Goal: Information Seeking & Learning: Learn about a topic

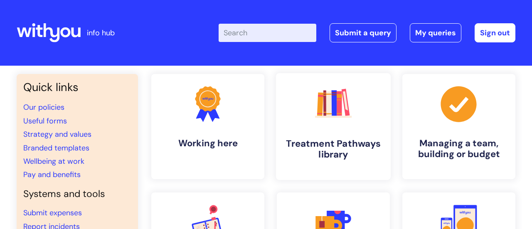
click at [322, 141] on h4 "Treatment Pathways library" at bounding box center [333, 149] width 101 height 22
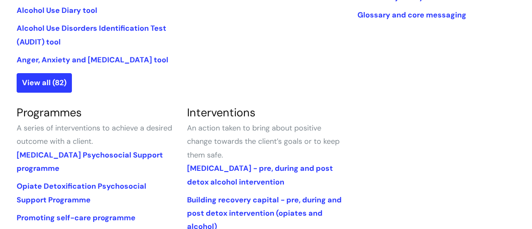
scroll to position [349, 0]
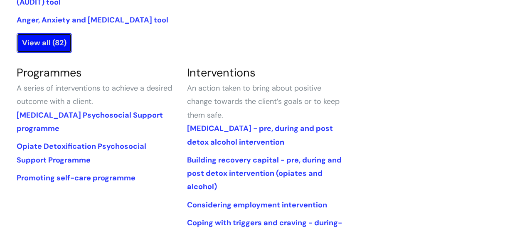
click at [46, 46] on link "View all (82)" at bounding box center [44, 42] width 55 height 19
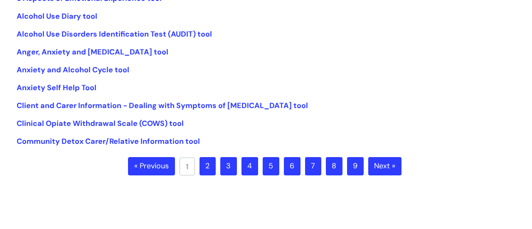
scroll to position [249, 0]
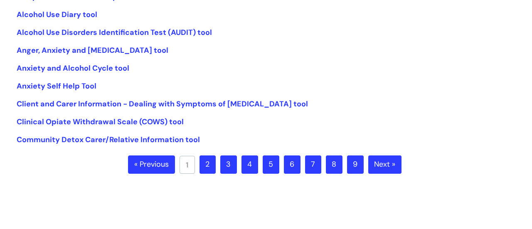
click at [209, 165] on link "2" at bounding box center [207, 164] width 16 height 18
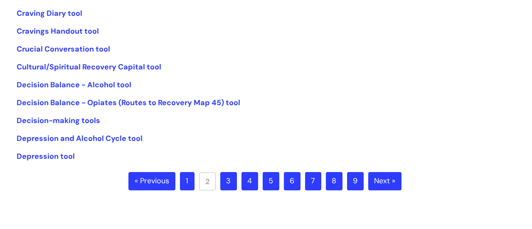
scroll to position [249, 0]
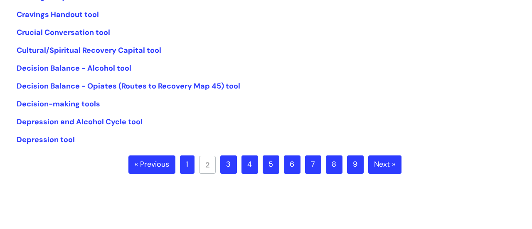
click at [230, 163] on link "3" at bounding box center [228, 164] width 17 height 18
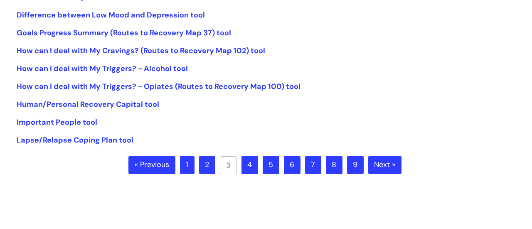
scroll to position [249, 0]
click at [254, 165] on link "4" at bounding box center [249, 164] width 17 height 18
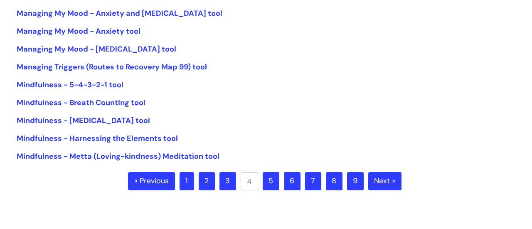
scroll to position [249, 0]
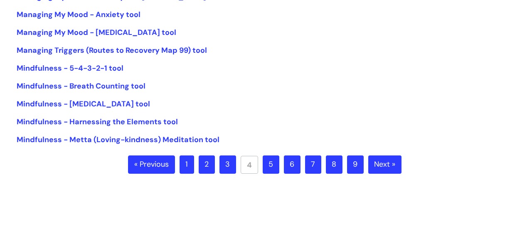
click at [270, 167] on link "5" at bounding box center [271, 164] width 17 height 18
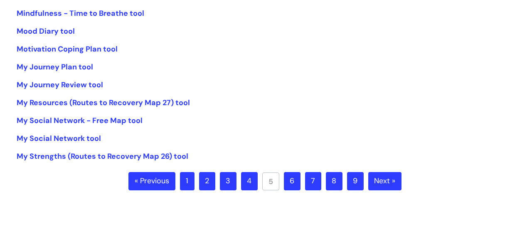
scroll to position [249, 0]
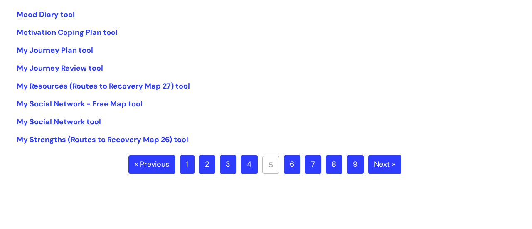
click at [292, 165] on link "6" at bounding box center [292, 164] width 17 height 18
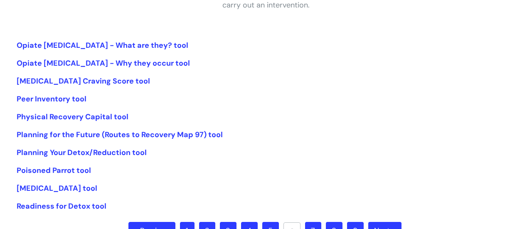
scroll to position [199, 0]
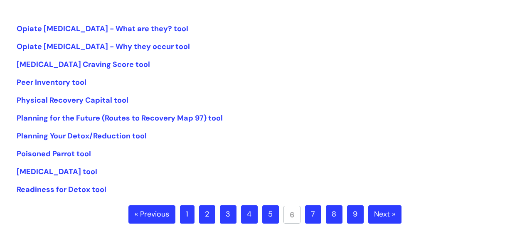
click at [317, 215] on link "7" at bounding box center [313, 214] width 16 height 18
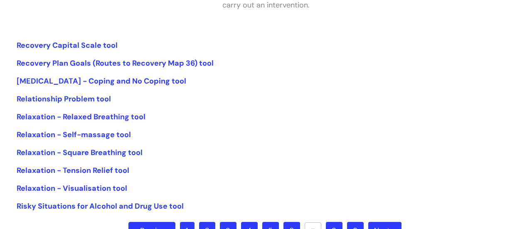
scroll to position [199, 0]
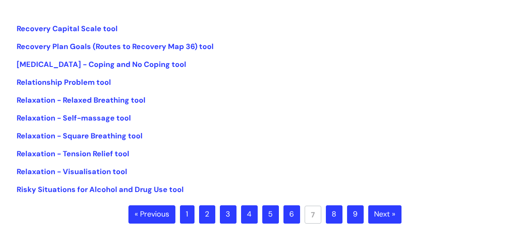
click at [336, 212] on link "8" at bounding box center [334, 214] width 17 height 18
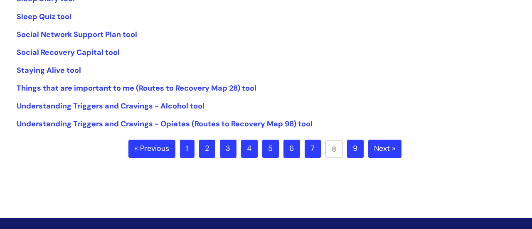
scroll to position [266, 0]
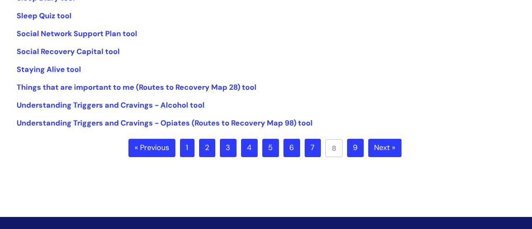
click at [359, 149] on link "9" at bounding box center [355, 148] width 17 height 18
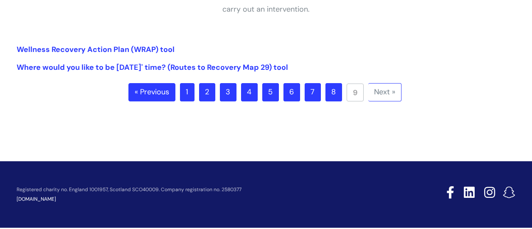
scroll to position [183, 0]
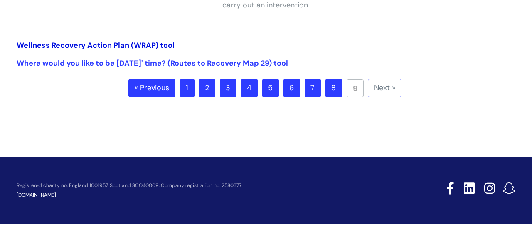
click at [76, 46] on link "Wellness Recovery Action Plan (WRAP) tool" at bounding box center [96, 45] width 158 height 10
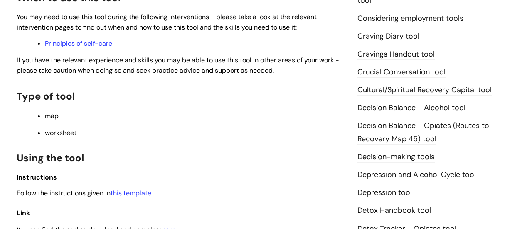
scroll to position [332, 0]
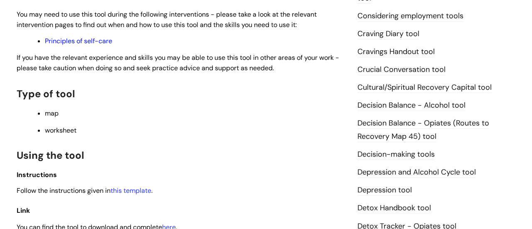
click at [71, 39] on link "Principles of self-care" at bounding box center [78, 41] width 67 height 9
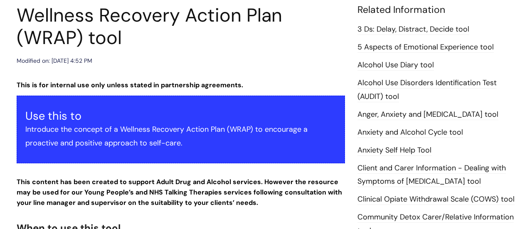
scroll to position [83, 0]
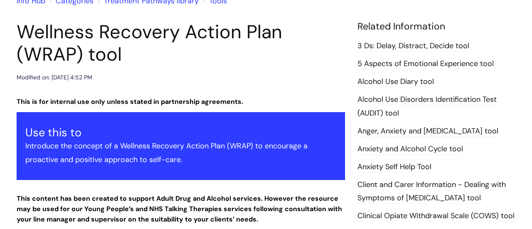
click at [442, 194] on link "Client and Carer Information - Dealing with Symptoms of Alcohol Withdrawal tool" at bounding box center [431, 192] width 148 height 24
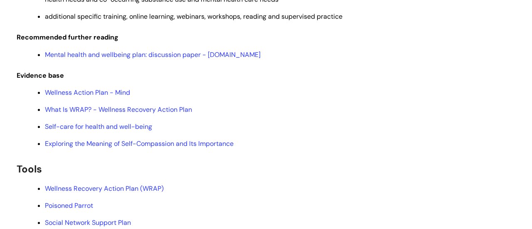
scroll to position [1862, 0]
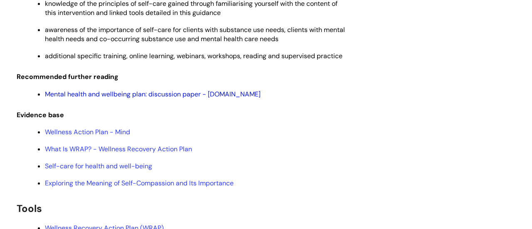
click at [176, 98] on link "Mental health and wellbeing plan: discussion paper - [DOMAIN_NAME]" at bounding box center [153, 94] width 216 height 9
click at [74, 187] on link "Exploring the Meaning of Self-Compassion and Its Importance" at bounding box center [139, 183] width 189 height 9
click at [84, 136] on link "Wellness Action Plan - Mind" at bounding box center [87, 132] width 85 height 9
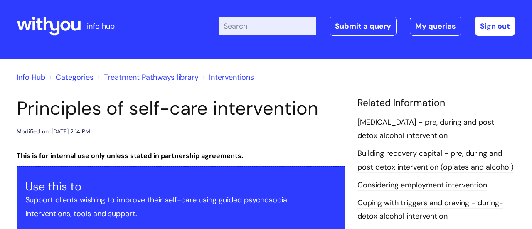
scroll to position [0, 0]
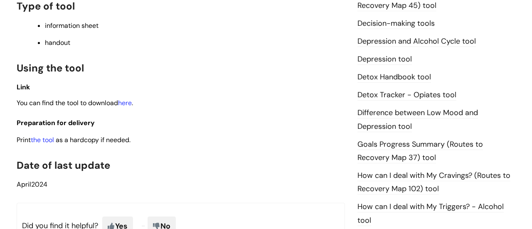
scroll to position [449, 0]
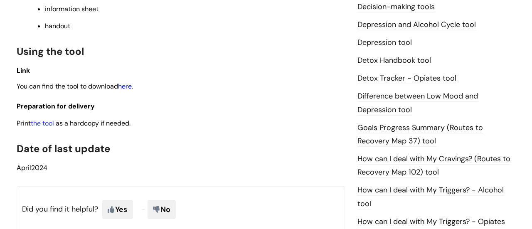
click at [130, 85] on link "here" at bounding box center [125, 86] width 14 height 9
click at [391, 126] on link "Goals Progress Summary (Routes to Recovery Map 37) tool" at bounding box center [419, 135] width 125 height 24
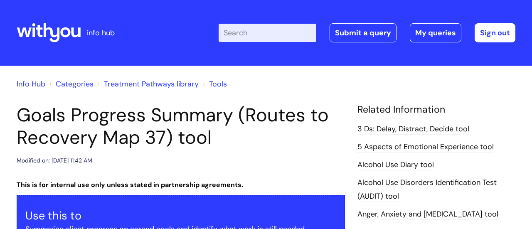
click at [468, 148] on link "5 Aspects of Emotional Experience tool" at bounding box center [425, 147] width 136 height 11
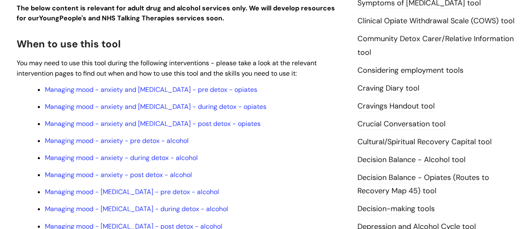
scroll to position [216, 0]
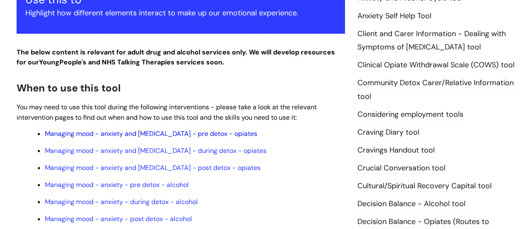
click at [81, 133] on link "Managing mood - anxiety and [MEDICAL_DATA] - pre detox - opiates" at bounding box center [151, 133] width 212 height 9
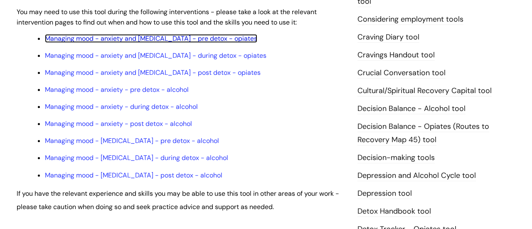
scroll to position [249, 0]
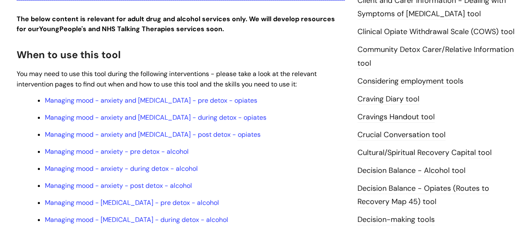
click at [413, 52] on link "Community Detox Carer/Relative Information tool" at bounding box center [435, 56] width 156 height 24
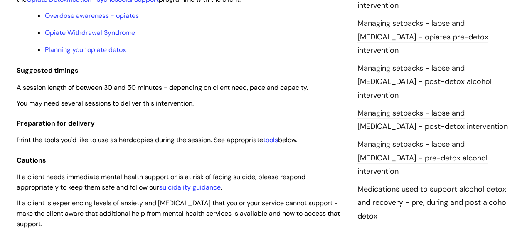
scroll to position [765, 0]
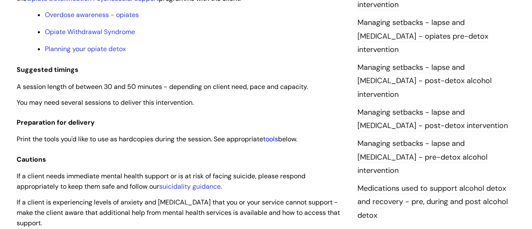
click at [278, 138] on link "tools" at bounding box center [270, 139] width 15 height 9
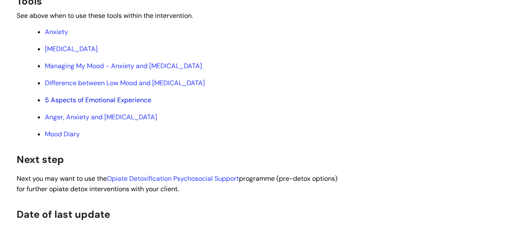
click at [93, 104] on link "5 Aspects of Emotional Experience" at bounding box center [98, 100] width 106 height 9
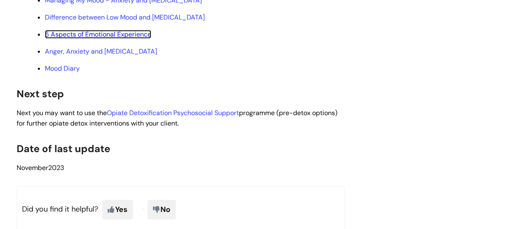
scroll to position [3123, 0]
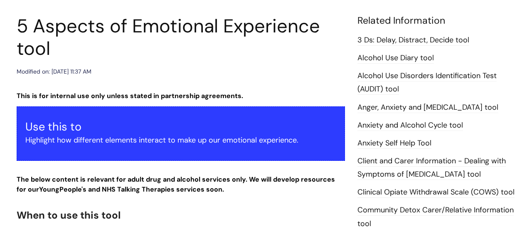
scroll to position [66, 0]
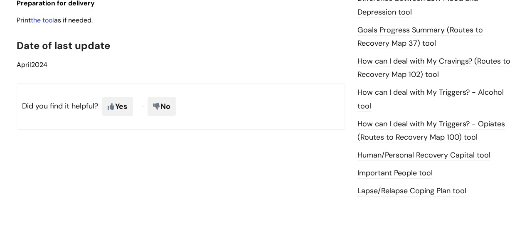
scroll to position [549, 0]
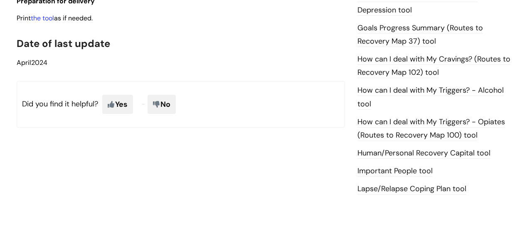
click at [401, 190] on link "Lapse/Relapse Coping Plan tool" at bounding box center [411, 189] width 109 height 11
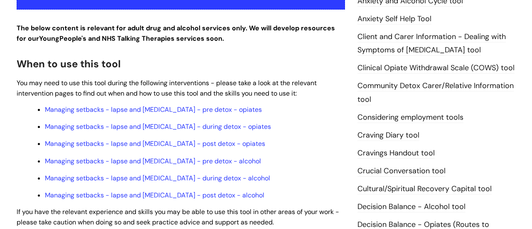
scroll to position [233, 0]
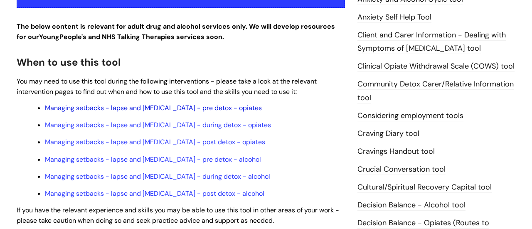
click at [179, 109] on link "Managing setbacks - lapse and relapse - pre detox - opiates" at bounding box center [153, 107] width 217 height 9
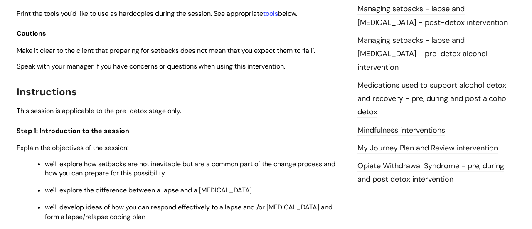
scroll to position [898, 0]
